Goal: Transaction & Acquisition: Purchase product/service

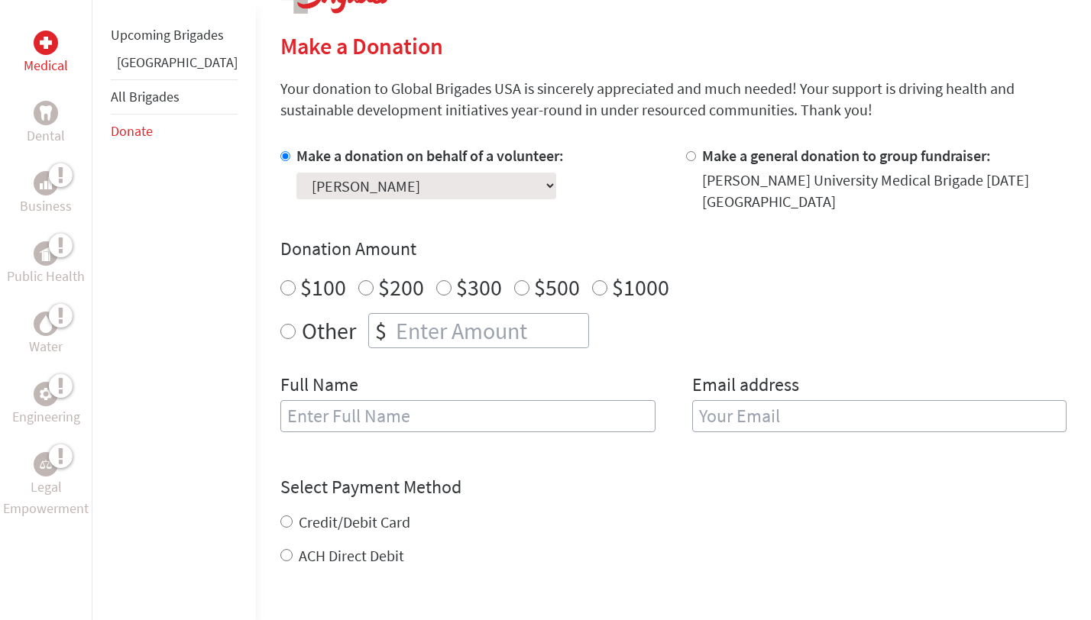
scroll to position [353, 0]
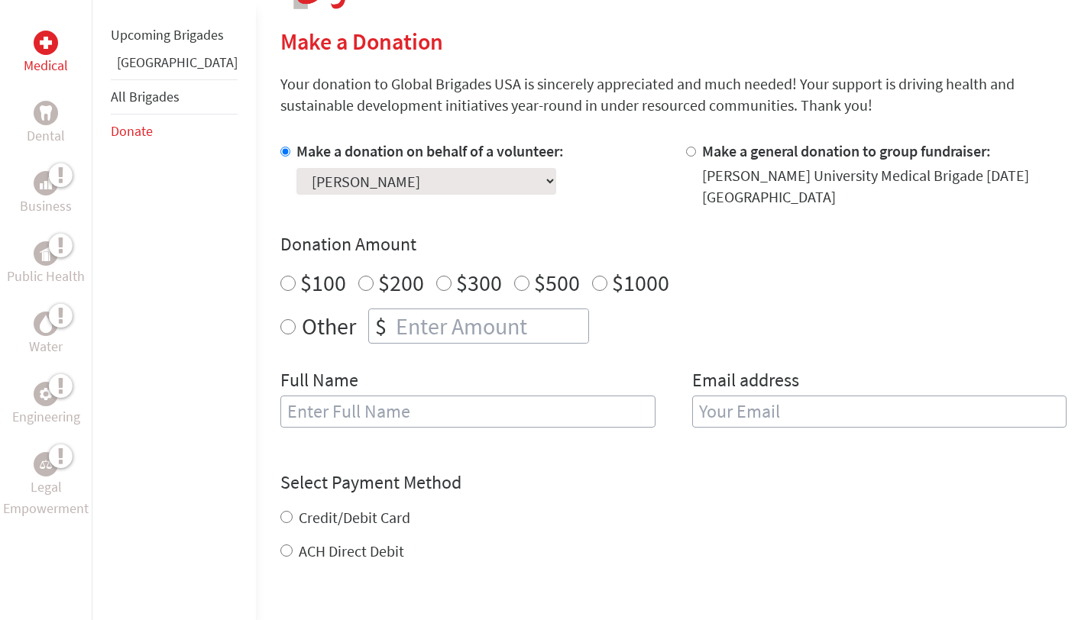
click at [280, 286] on input "$100" at bounding box center [287, 283] width 15 height 15
radio input "true"
click at [285, 414] on input "text" at bounding box center [467, 412] width 375 height 32
type input "[PERSON_NAME]"
type input "[EMAIL_ADDRESS][DOMAIN_NAME]"
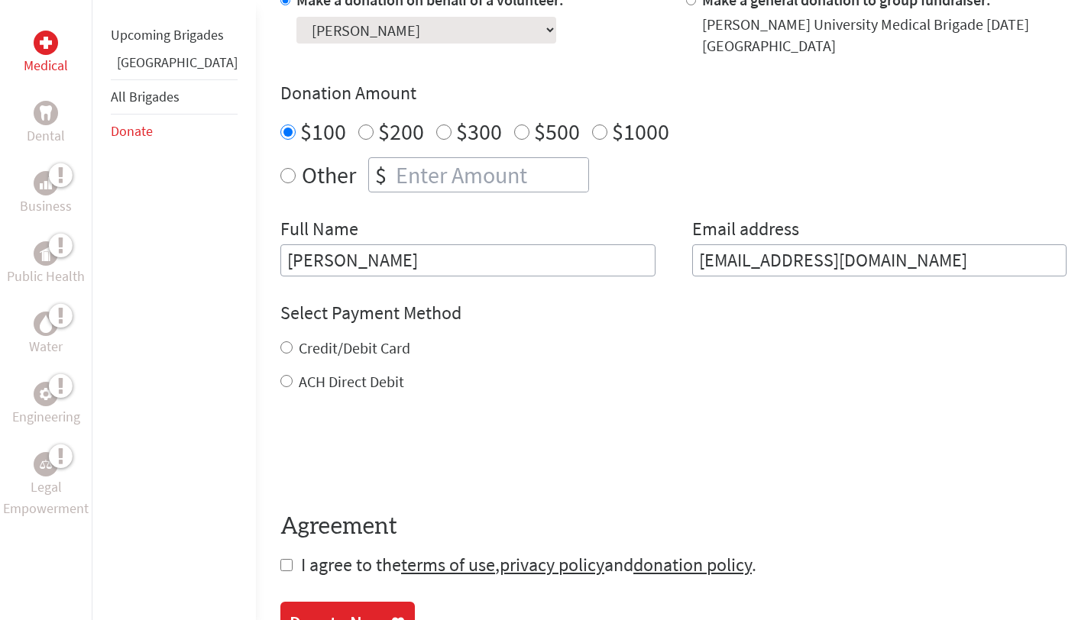
scroll to position [506, 0]
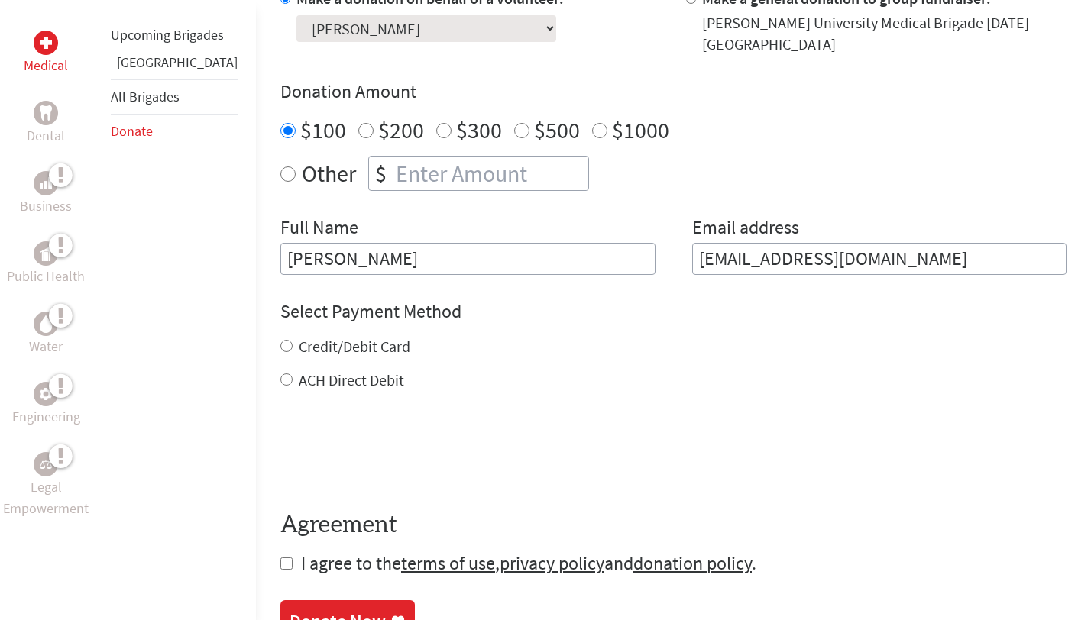
click at [280, 342] on div "Credit/Debit Card" at bounding box center [673, 346] width 786 height 21
click at [280, 346] on input "Credit/Debit Card" at bounding box center [286, 346] width 12 height 12
radio input "true"
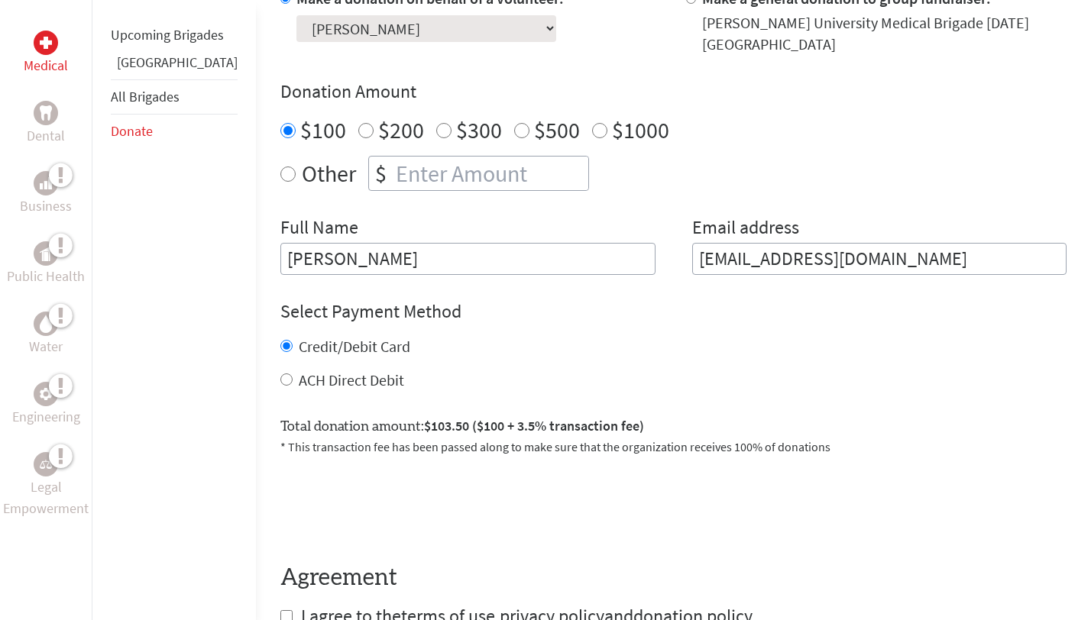
click at [280, 377] on input "ACH Direct Debit" at bounding box center [286, 379] width 12 height 12
radio input "true"
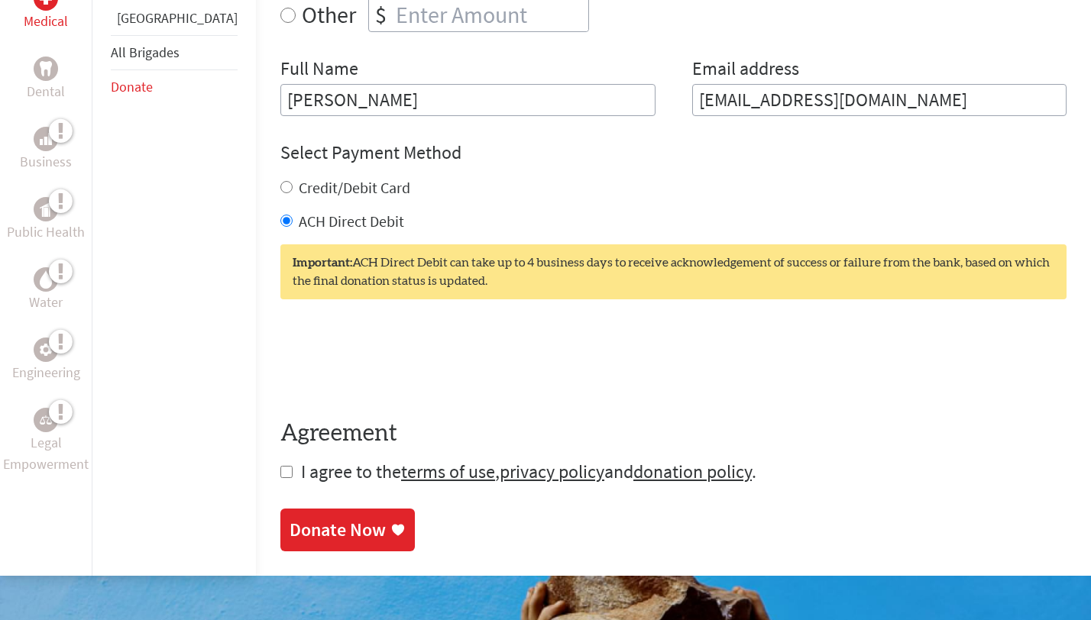
scroll to position [667, 0]
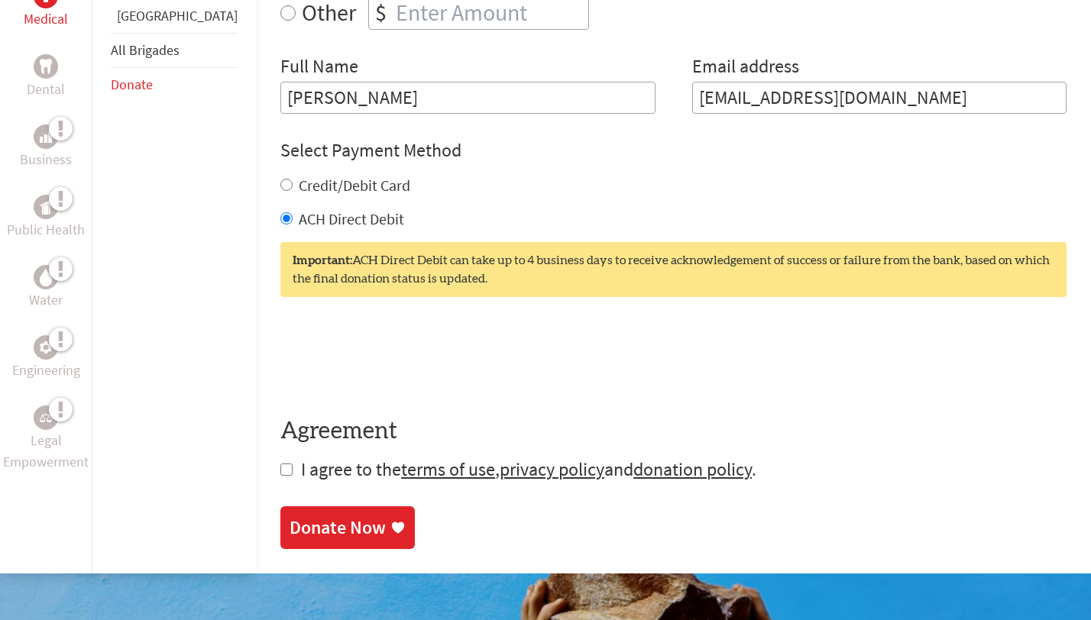
click at [280, 186] on input "Credit/Debit Card" at bounding box center [286, 185] width 12 height 12
radio input "true"
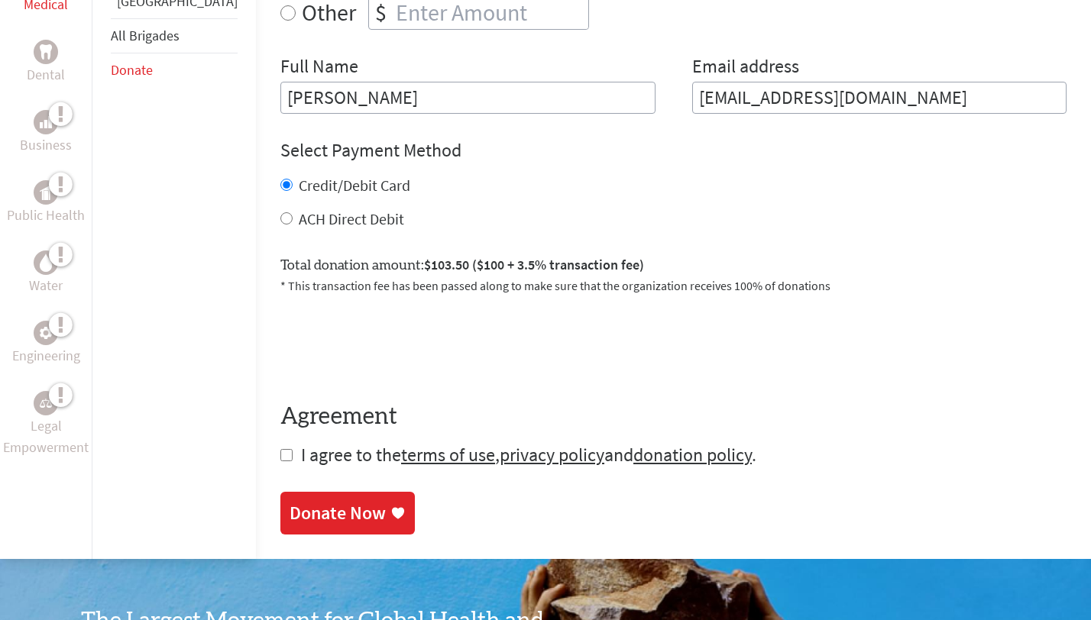
click at [280, 454] on input "checkbox" at bounding box center [286, 455] width 12 height 12
checkbox input "true"
click at [289, 506] on div "Donate Now" at bounding box center [337, 515] width 96 height 24
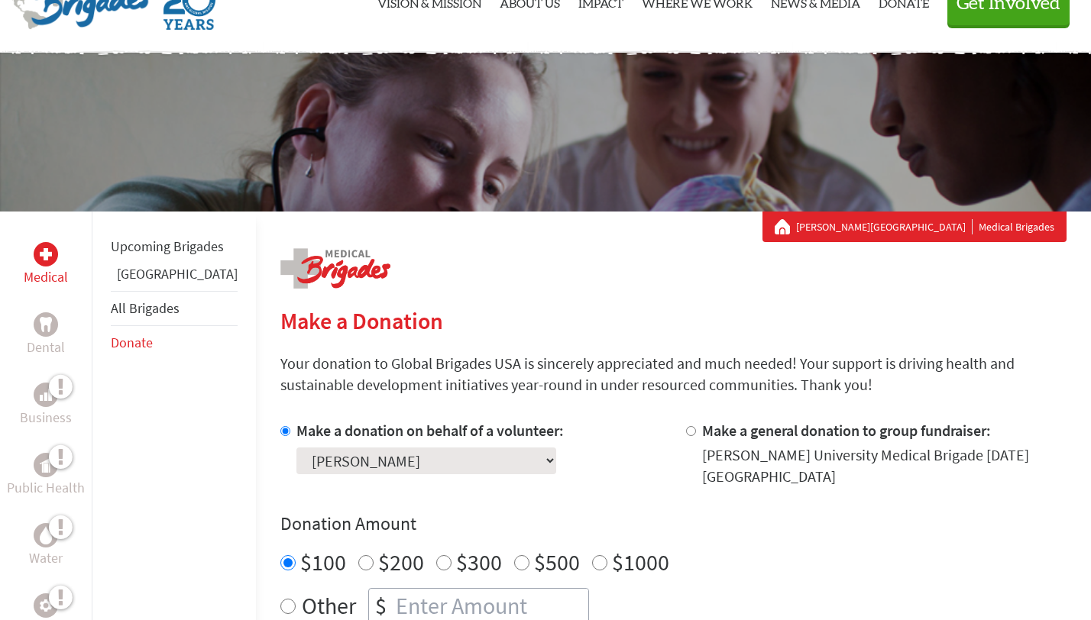
scroll to position [201, 0]
